Goal: Information Seeking & Learning: Understand process/instructions

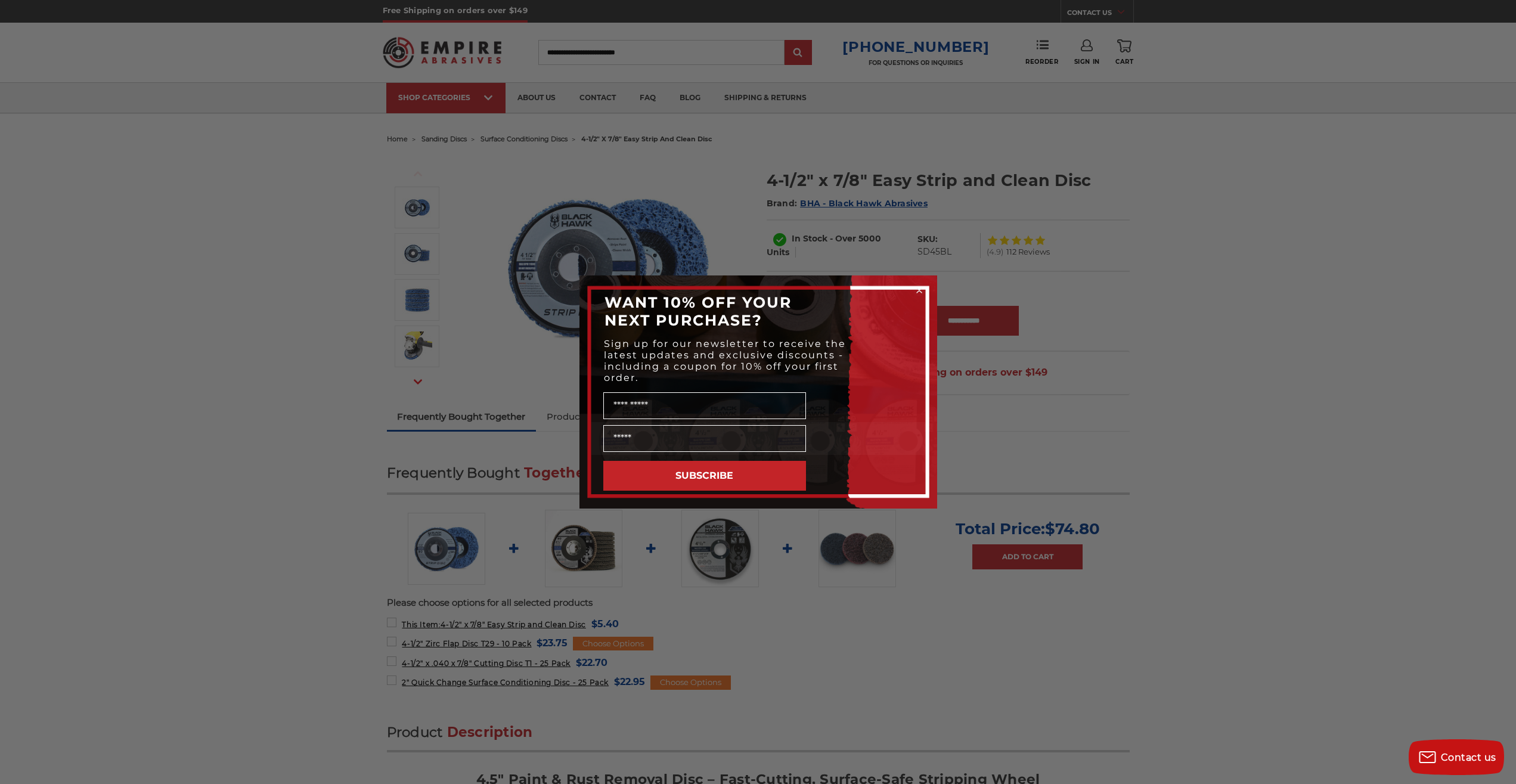
click at [1230, 429] on div "Close dialog WANT 10% OFF YOUR NEXT PURCHASE? Sign up for our newsletter to rec…" at bounding box center [758, 392] width 1516 height 784
click at [919, 289] on icon "Close dialog" at bounding box center [919, 290] width 5 height 5
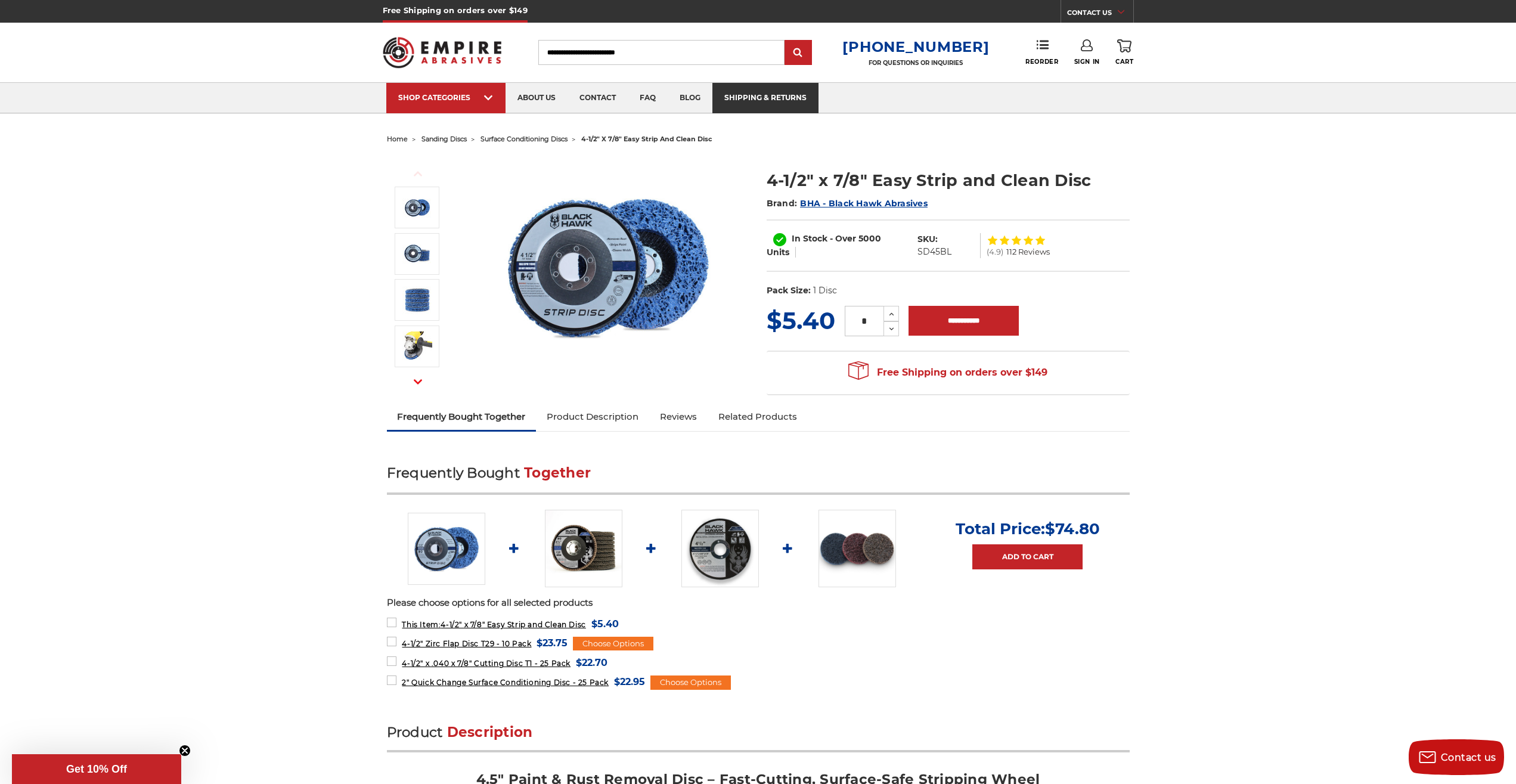
click at [795, 97] on link "shipping & returns" at bounding box center [765, 98] width 106 height 31
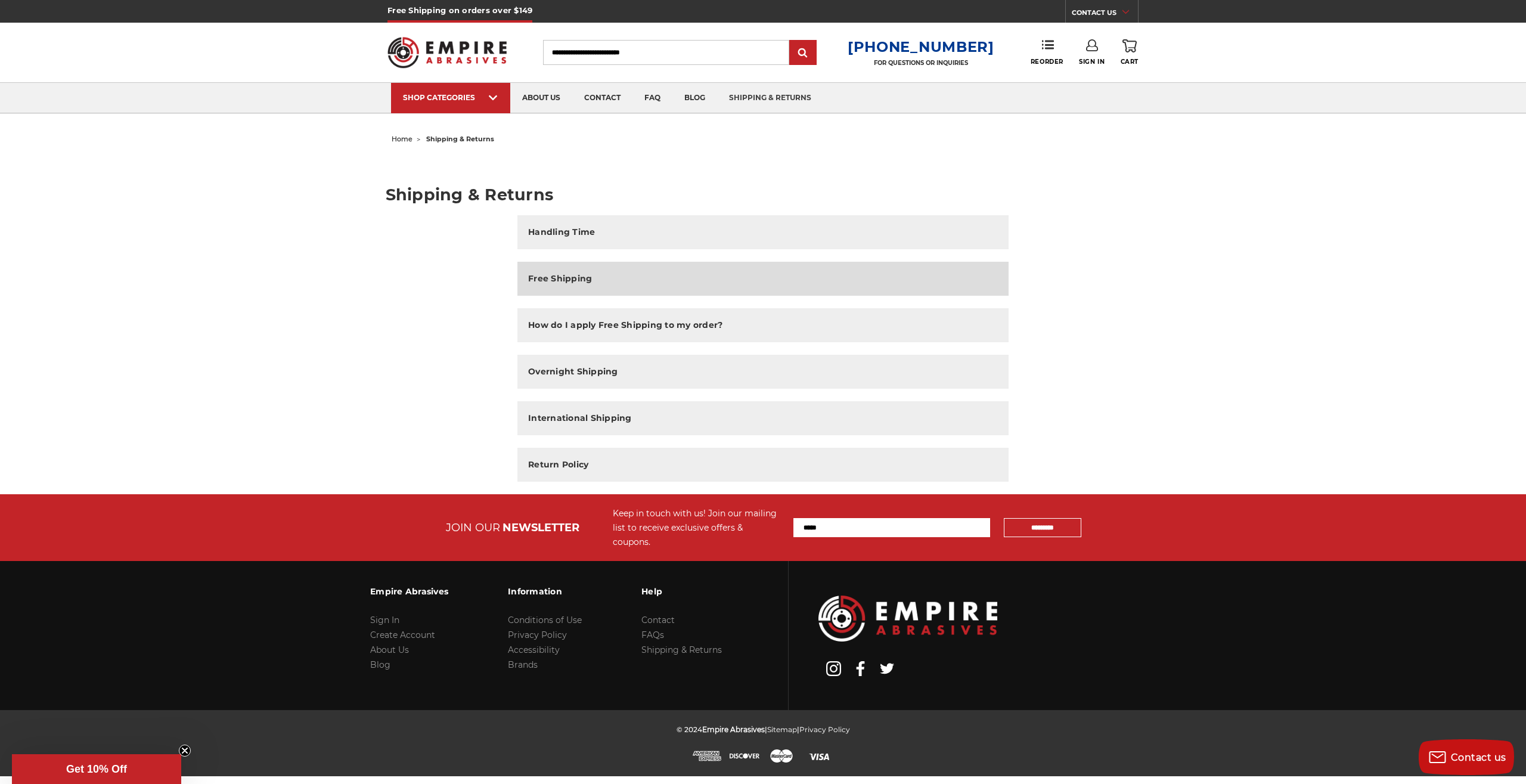
click at [586, 279] on h2 "Free Shipping" at bounding box center [560, 279] width 64 height 12
